Goal: Transaction & Acquisition: Subscribe to service/newsletter

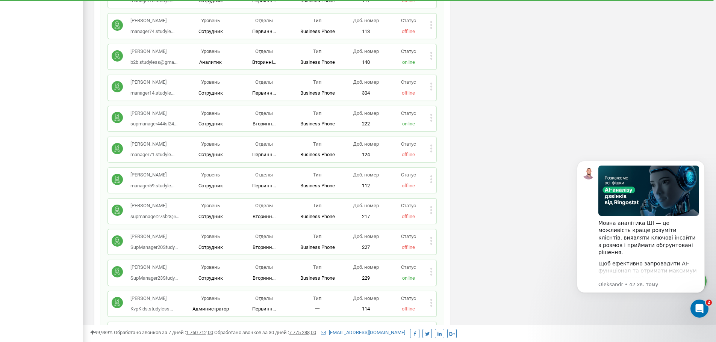
scroll to position [1202, 0]
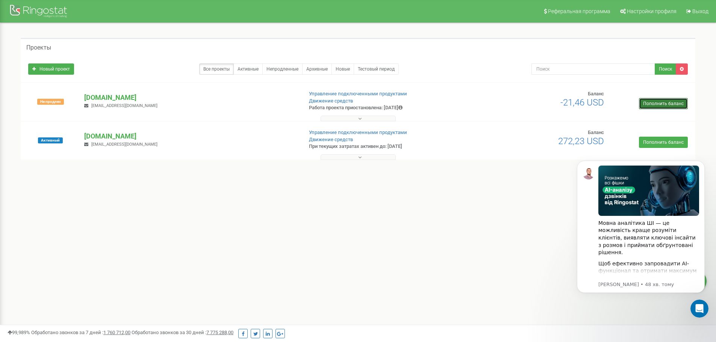
drag, startPoint x: 659, startPoint y: 105, endPoint x: 642, endPoint y: 65, distance: 43.9
click at [659, 105] on link "Пополнить баланс" at bounding box center [663, 103] width 49 height 11
click at [644, 100] on link "Пополнить баланс" at bounding box center [663, 103] width 49 height 11
click at [652, 99] on link "Пополнить баланс" at bounding box center [663, 103] width 49 height 11
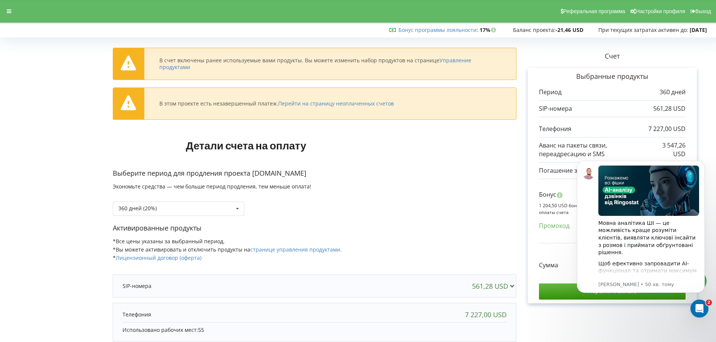
click at [701, 156] on body "Мовна аналітика ШІ — це можливість краще розуміти клієнтів, виявляти ключові ін…" at bounding box center [641, 236] width 144 height 166
click at [701, 157] on body "Мовна аналітика ШІ — це можливість краще розуміти клієнтів, виявляти ключові ін…" at bounding box center [641, 236] width 144 height 166
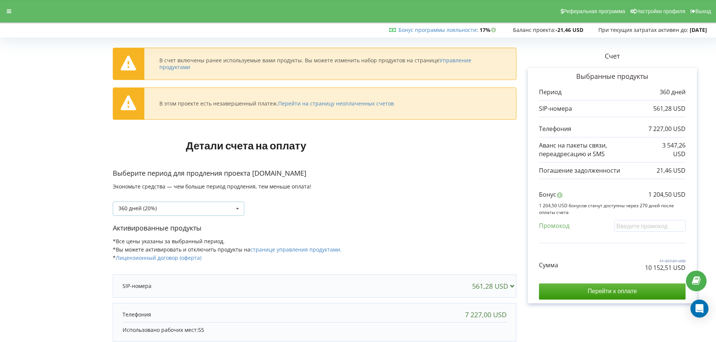
click at [230, 213] on div "360 дней (20%) 30 дней" at bounding box center [179, 209] width 132 height 14
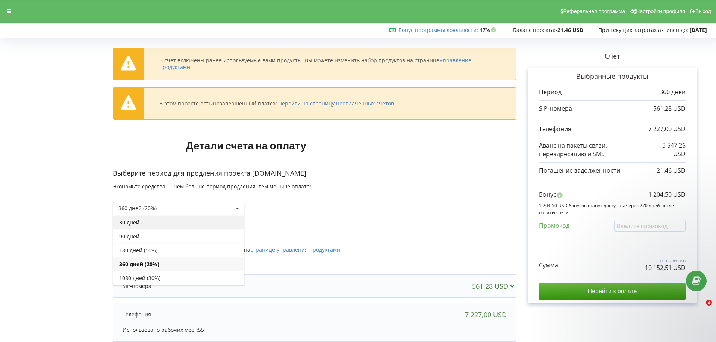
click at [189, 222] on div "30 дней" at bounding box center [178, 223] width 131 height 14
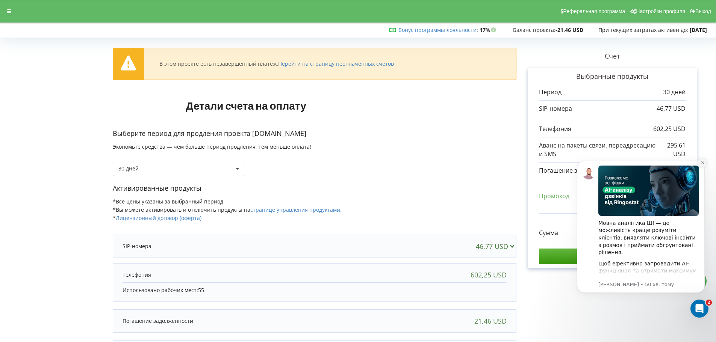
click at [701, 161] on icon "Dismiss notification" at bounding box center [702, 163] width 4 height 4
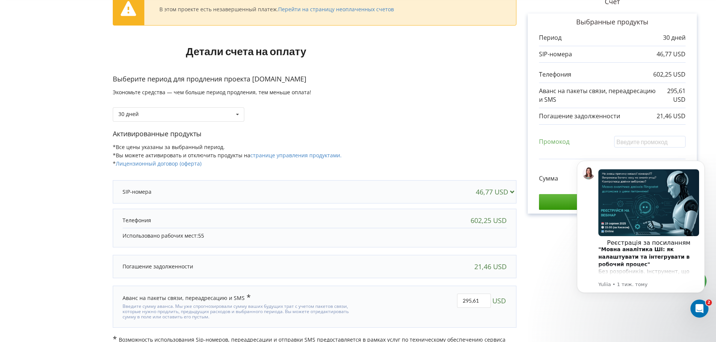
scroll to position [64, 0]
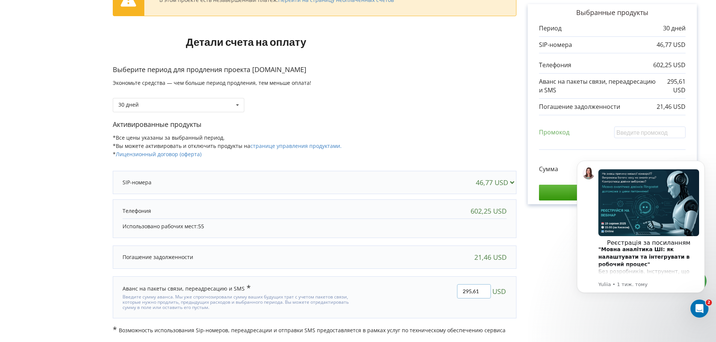
drag, startPoint x: 478, startPoint y: 289, endPoint x: 426, endPoint y: 292, distance: 51.5
click at [426, 292] on div "295,61 USD" at bounding box center [438, 297] width 148 height 37
type input "0"
click at [434, 285] on div "В этом проекте есть незавершенный платеж. Перейти на страницу неоплаченных счет…" at bounding box center [358, 155] width 700 height 358
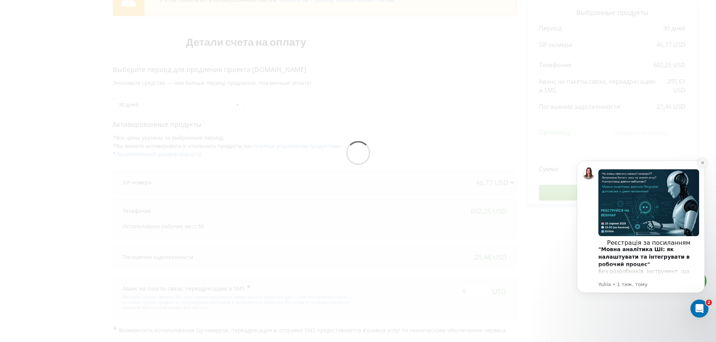
click at [702, 166] on button "Dismiss notification" at bounding box center [702, 163] width 10 height 10
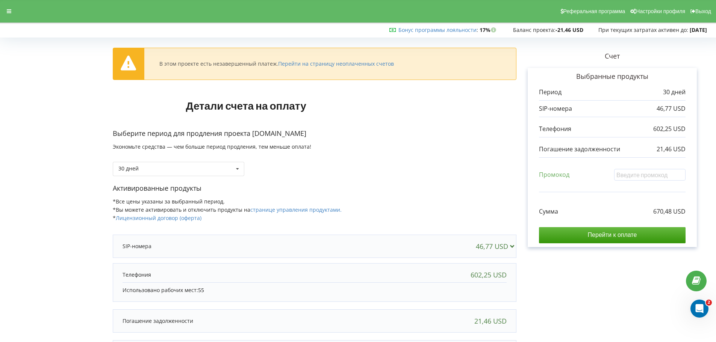
scroll to position [38, 0]
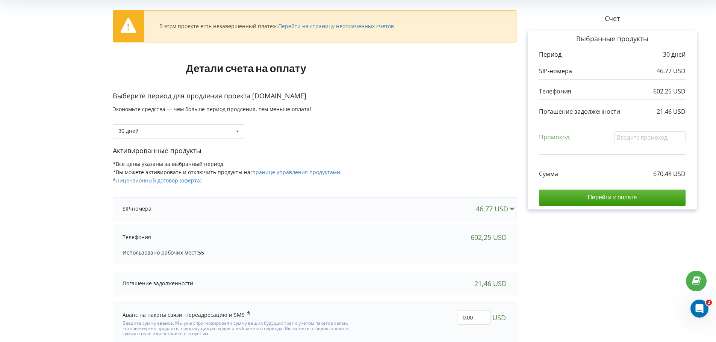
drag, startPoint x: 220, startPoint y: 256, endPoint x: 199, endPoint y: 253, distance: 21.2
click at [181, 254] on p "Использовано рабочих мест: 55" at bounding box center [315, 253] width 384 height 8
drag, startPoint x: 426, startPoint y: 231, endPoint x: 506, endPoint y: 232, distance: 80.0
click at [506, 232] on div "602,25 USD" at bounding box center [314, 237] width 399 height 15
click at [577, 242] on div "Счет Выбранные продукты Период 30 дней 46,77 USD 602,25 USD 21,46 USD Промокод" at bounding box center [612, 182] width 192 height 358
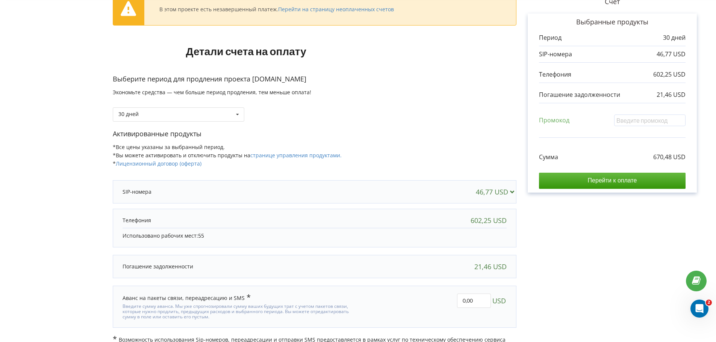
scroll to position [64, 0]
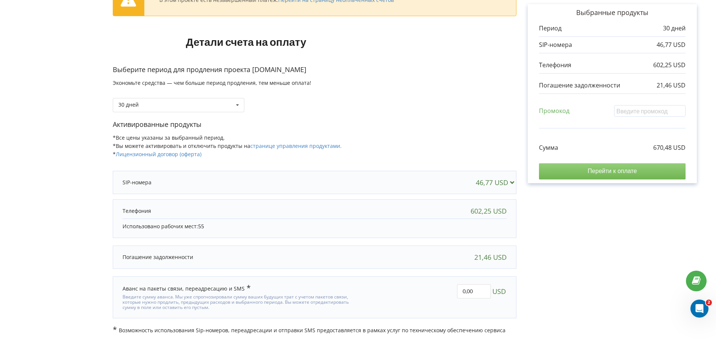
click at [600, 168] on input "Перейти к оплате" at bounding box center [612, 171] width 147 height 16
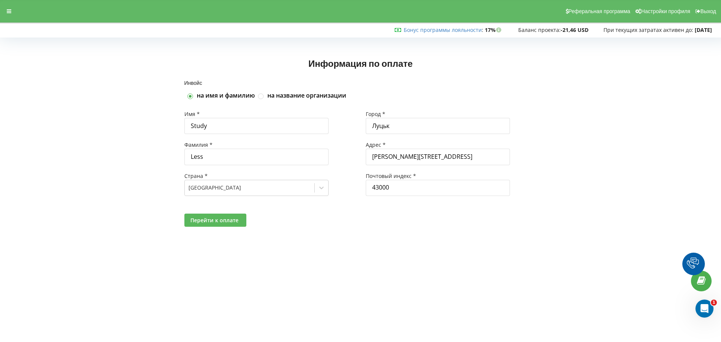
click at [227, 222] on span "Перейти к оплате" at bounding box center [215, 220] width 48 height 7
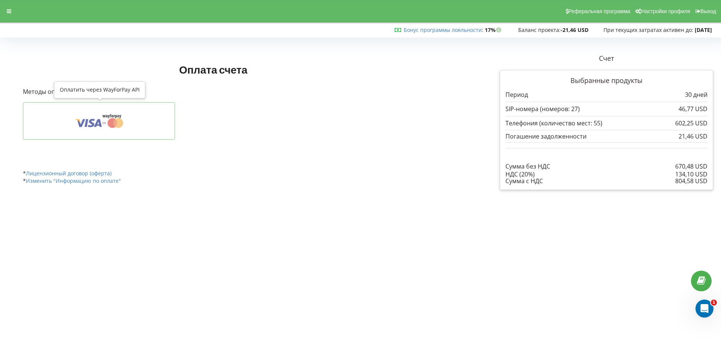
click at [159, 135] on button at bounding box center [99, 121] width 153 height 38
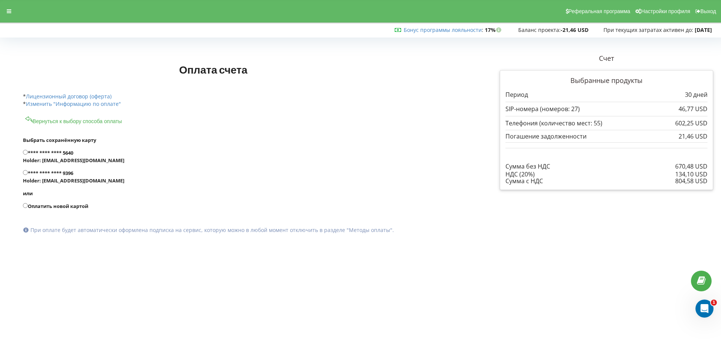
click at [57, 205] on label "Оплатить новой картой" at bounding box center [241, 207] width 437 height 8
click at [28, 205] on input "Оплатить новой картой" at bounding box center [25, 205] width 5 height 5
radio input "true"
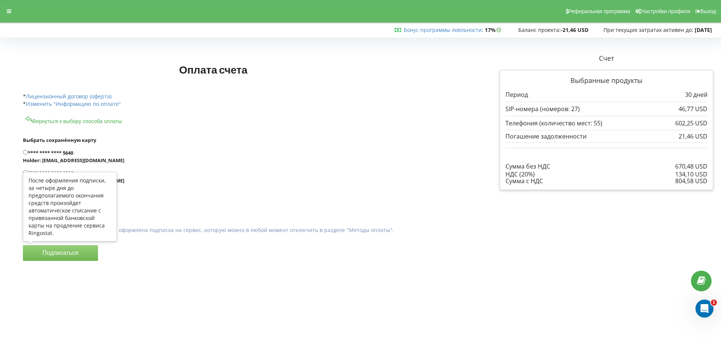
click at [73, 254] on button "Подписаться" at bounding box center [60, 253] width 75 height 16
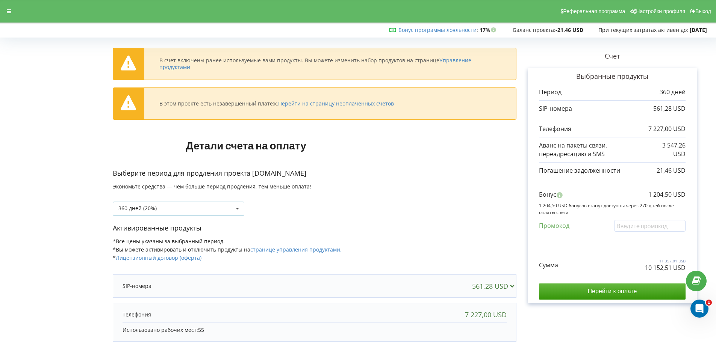
click at [159, 213] on div "360 дней (20%) 30 дней" at bounding box center [179, 209] width 132 height 14
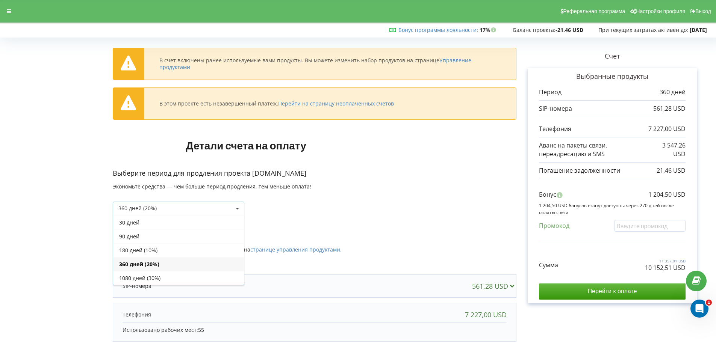
click at [142, 223] on div "30 дней" at bounding box center [178, 223] width 131 height 14
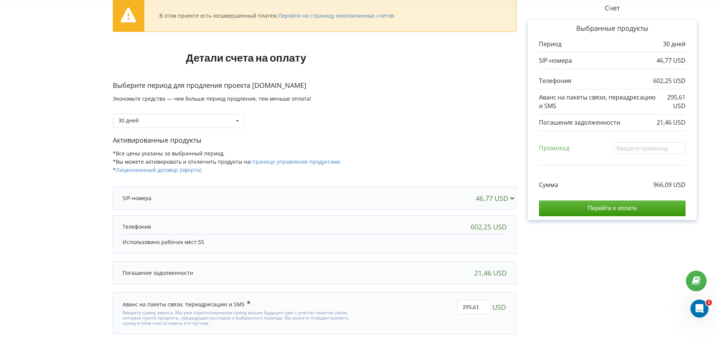
scroll to position [64, 0]
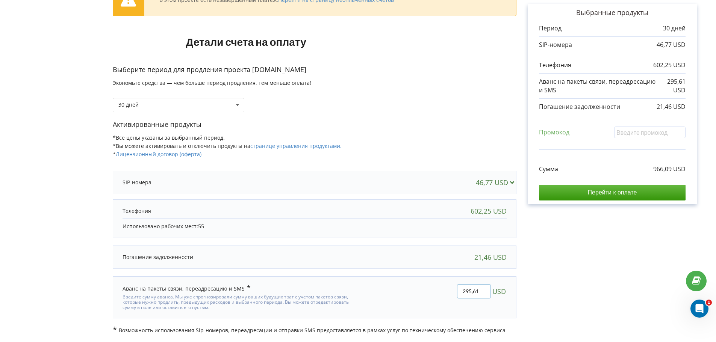
drag, startPoint x: 478, startPoint y: 290, endPoint x: 386, endPoint y: 299, distance: 92.5
click at [387, 299] on div "295,61 USD" at bounding box center [438, 297] width 148 height 37
type input "0"
click at [554, 267] on div "В этом проекте есть незавершенный платеж. Перейти на страницу неоплаченных счет…" at bounding box center [358, 155] width 700 height 358
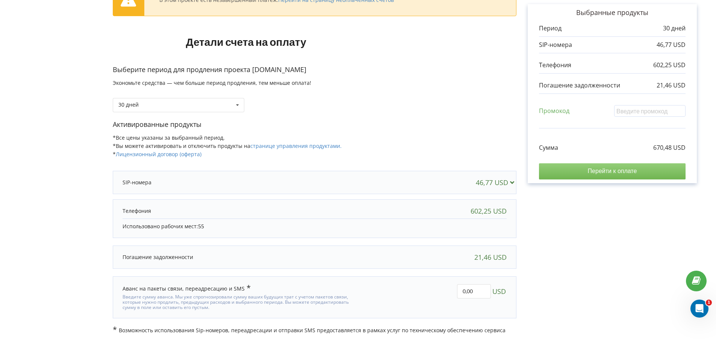
click at [605, 168] on input "Перейти к оплате" at bounding box center [612, 171] width 147 height 16
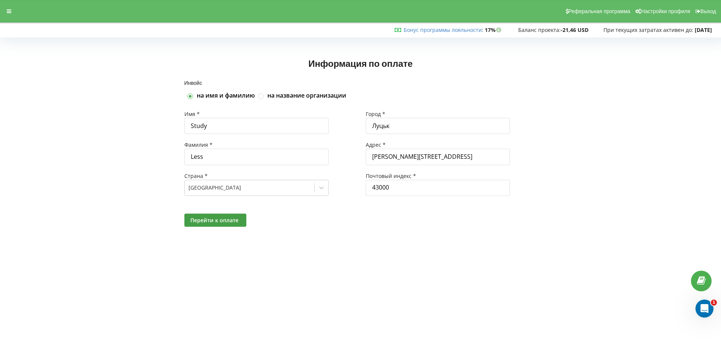
click at [227, 227] on div "Перейти к оплате" at bounding box center [360, 221] width 363 height 24
click at [221, 223] on span "Перейти к оплате" at bounding box center [215, 220] width 48 height 7
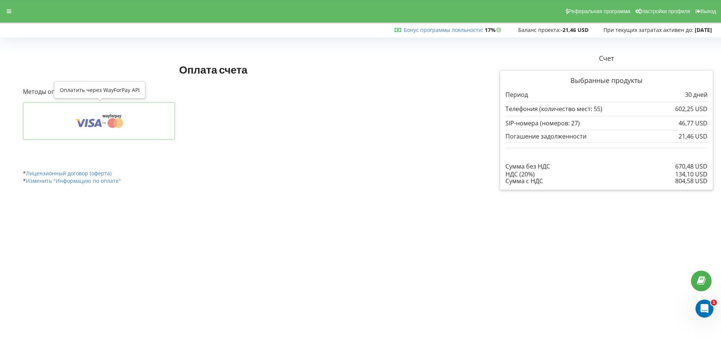
click at [87, 124] on icon at bounding box center [86, 123] width 3 height 8
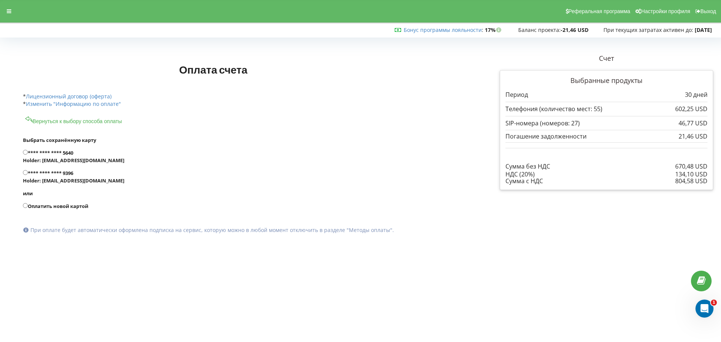
click at [58, 209] on label "Оплатить новой картой" at bounding box center [241, 207] width 437 height 8
click at [28, 208] on input "Оплатить новой картой" at bounding box center [25, 205] width 5 height 5
radio input "true"
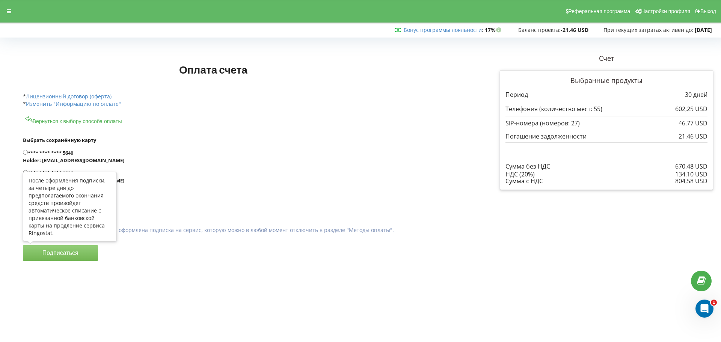
click at [65, 248] on button "Подписаться" at bounding box center [60, 253] width 75 height 16
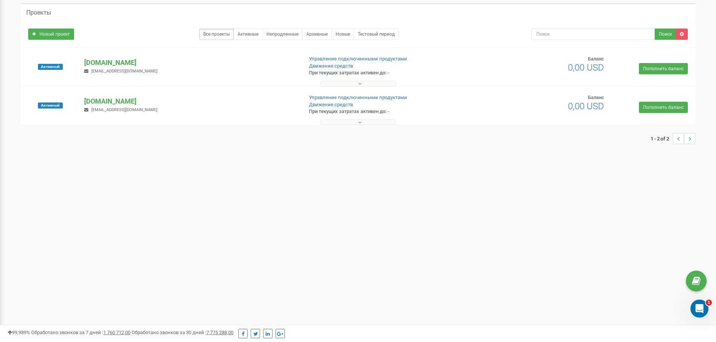
scroll to position [109, 0]
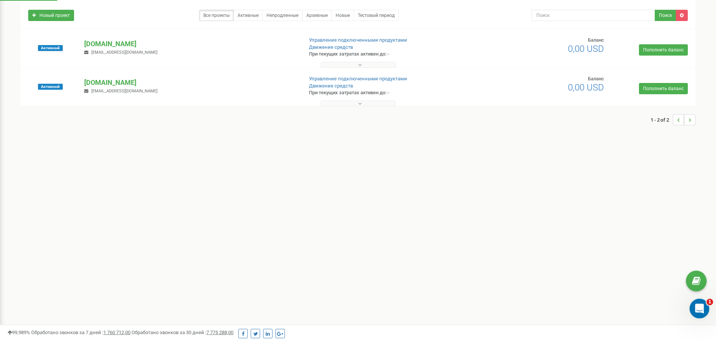
click at [702, 303] on div "Відкрити програму для спілкування Intercom" at bounding box center [698, 307] width 25 height 25
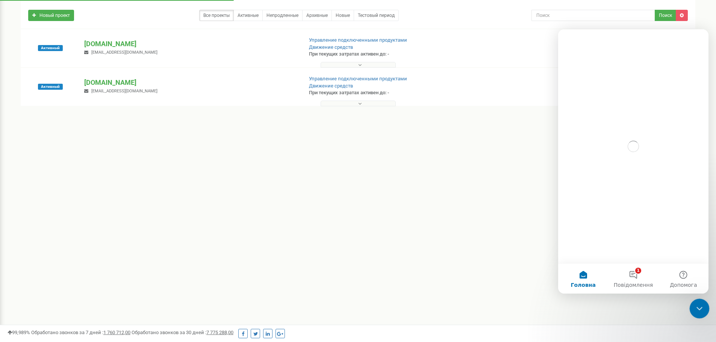
scroll to position [0, 0]
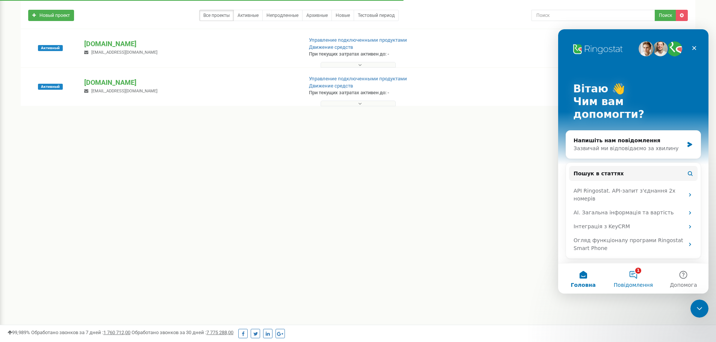
click at [641, 278] on button "1 Повідомлення" at bounding box center [633, 279] width 50 height 30
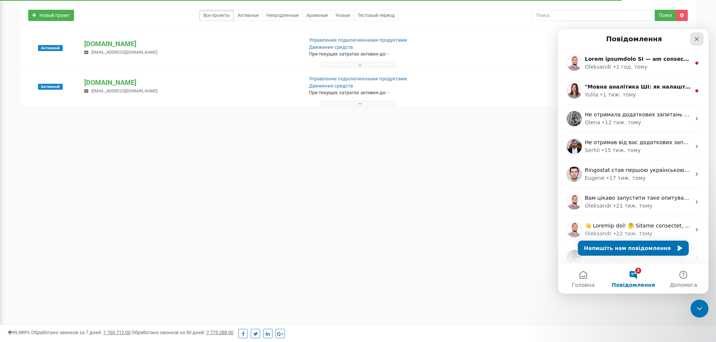
click at [702, 38] on div "Закрити" at bounding box center [697, 39] width 14 height 14
